Goal: Task Accomplishment & Management: Use online tool/utility

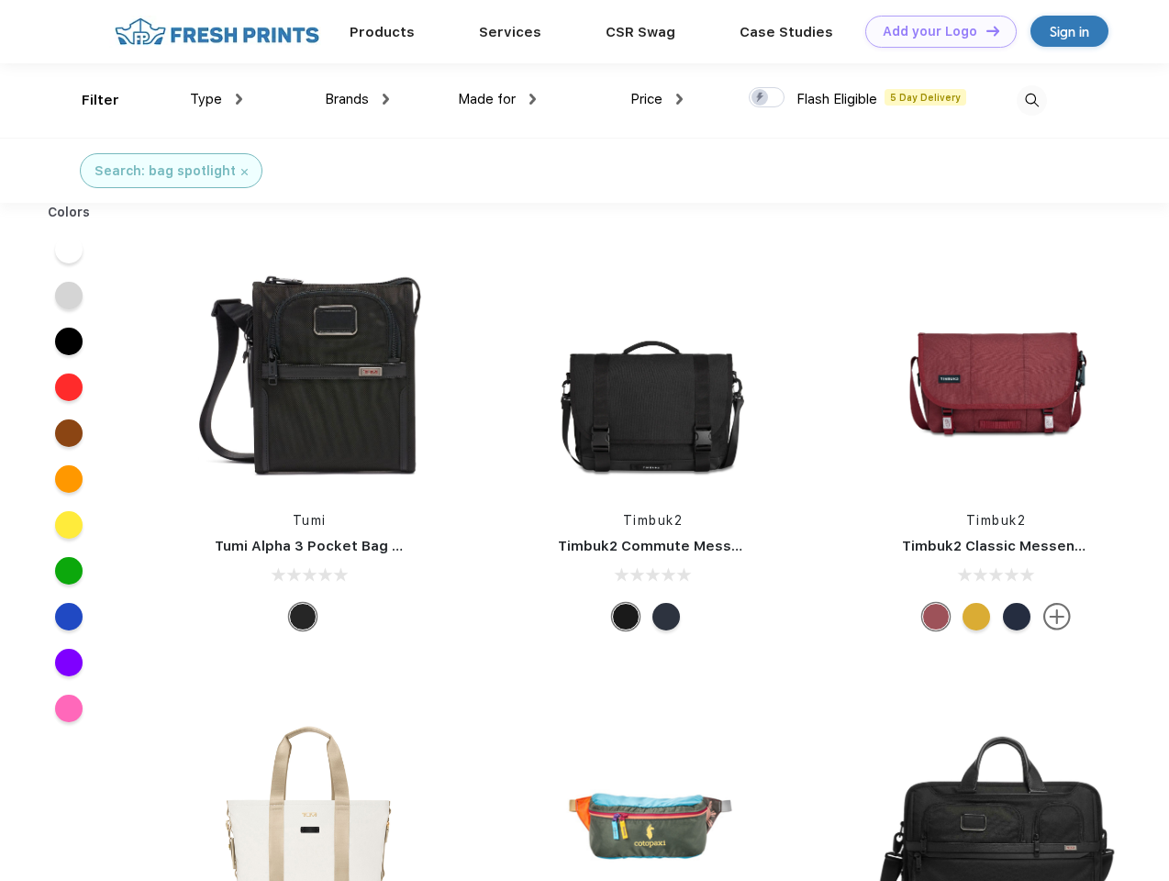
scroll to position [1, 0]
click at [934, 31] on link "Add your Logo Design Tool" at bounding box center [940, 32] width 151 height 32
click at [0, 0] on div "Design Tool" at bounding box center [0, 0] width 0 height 0
click at [985, 30] on link "Add your Logo Design Tool" at bounding box center [940, 32] width 151 height 32
click at [88, 100] on div "Filter" at bounding box center [101, 100] width 38 height 21
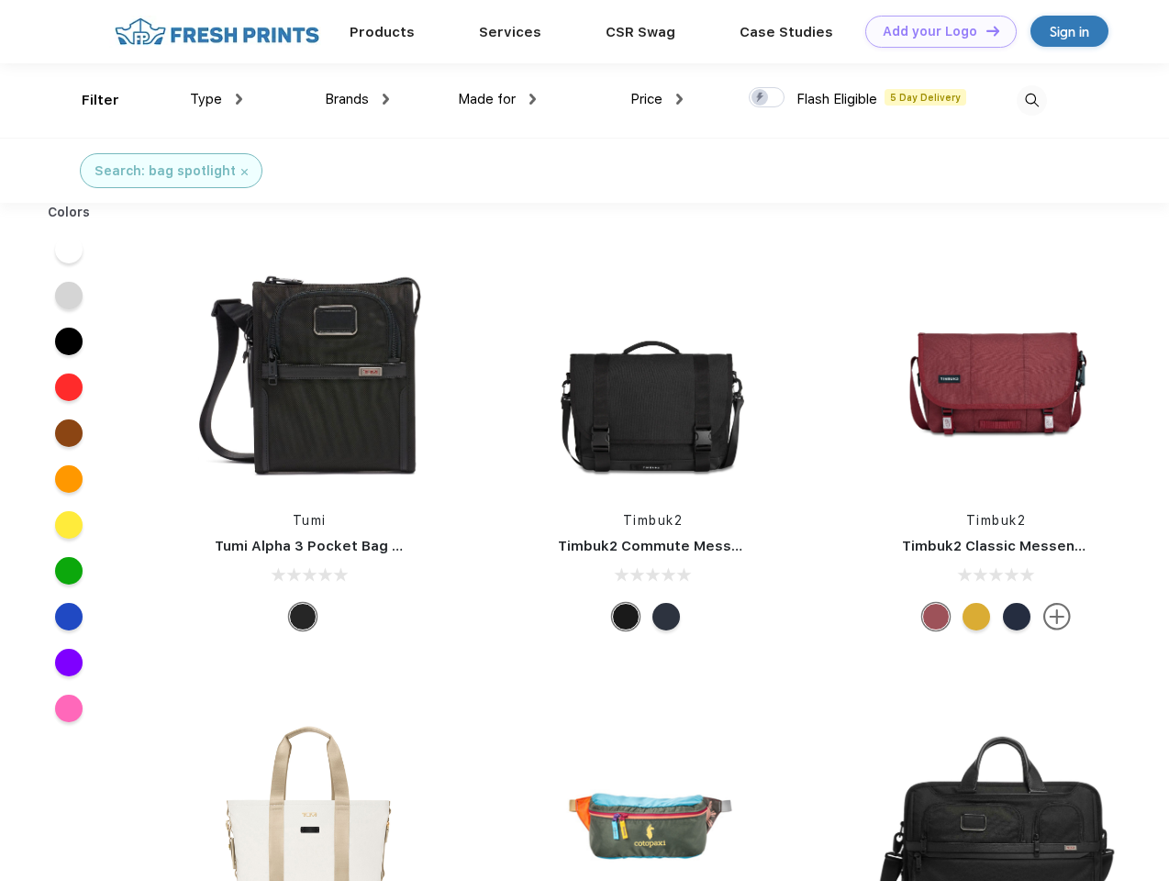
click at [217, 99] on span "Type" at bounding box center [206, 99] width 32 height 17
click at [357, 99] on span "Brands" at bounding box center [347, 99] width 44 height 17
click at [497, 99] on span "Made for" at bounding box center [487, 99] width 58 height 17
click at [657, 99] on span "Price" at bounding box center [646, 99] width 32 height 17
click at [767, 98] on div at bounding box center [767, 97] width 36 height 20
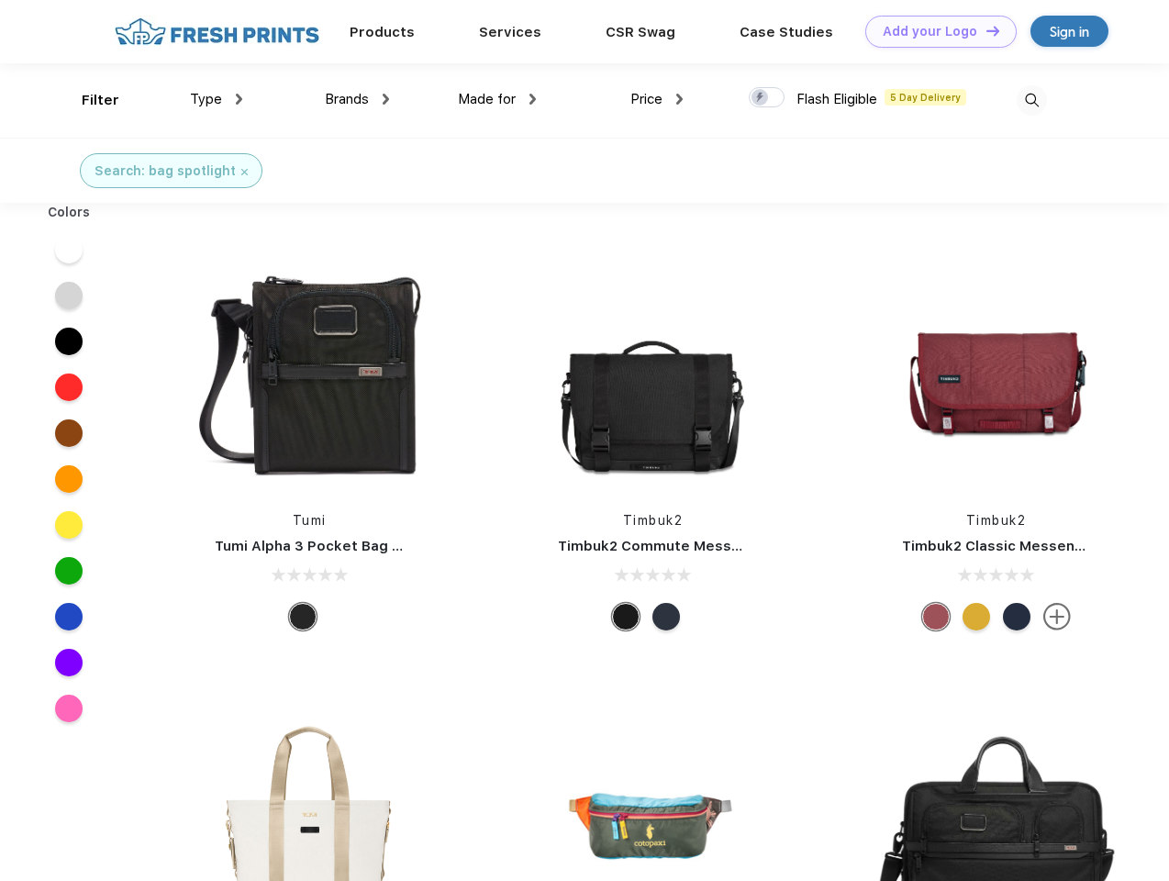
click at [761, 98] on input "checkbox" at bounding box center [755, 92] width 12 height 12
click at [1031, 100] on img at bounding box center [1032, 100] width 30 height 30
